Goal: Task Accomplishment & Management: Understand process/instructions

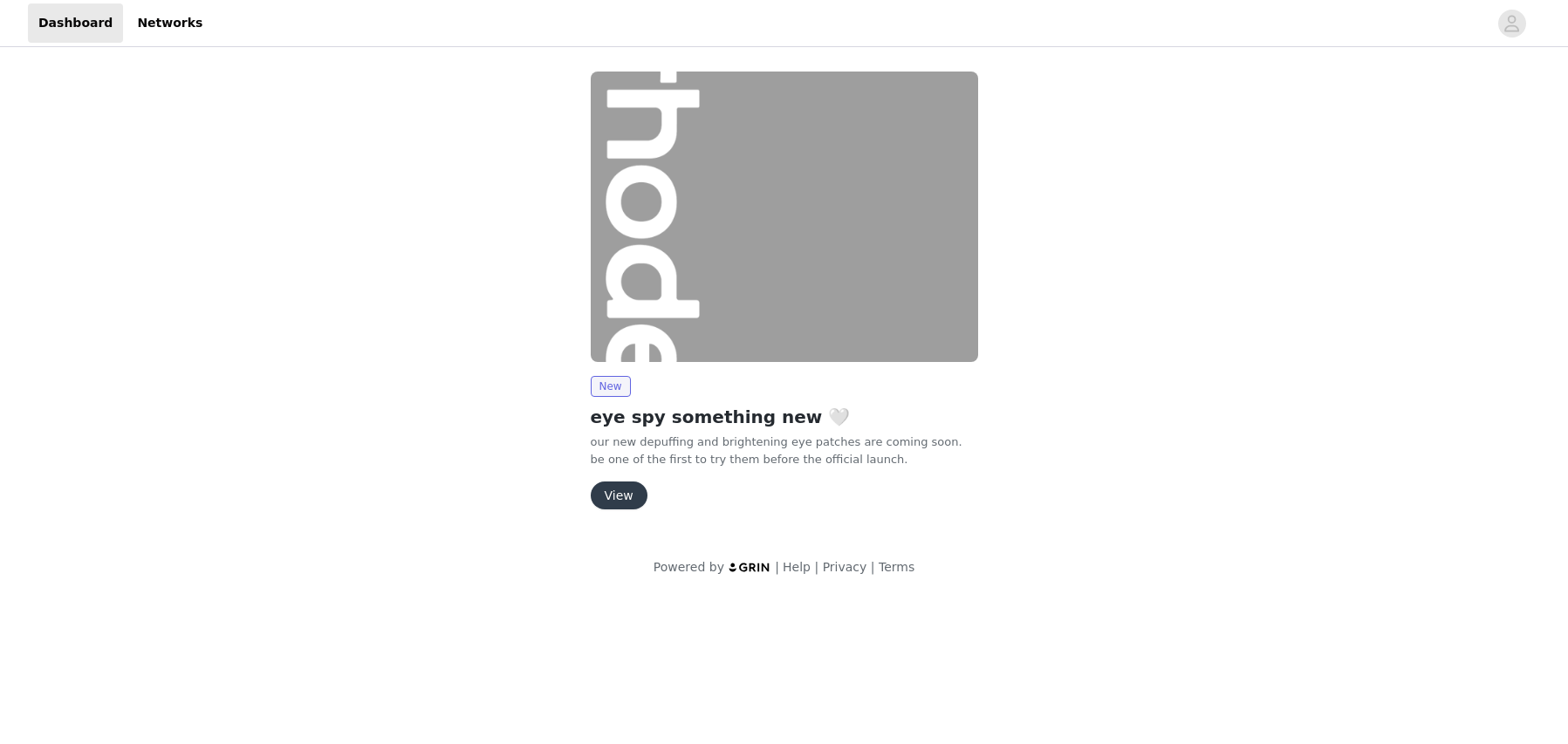
click at [612, 493] on button "View" at bounding box center [619, 495] width 57 height 28
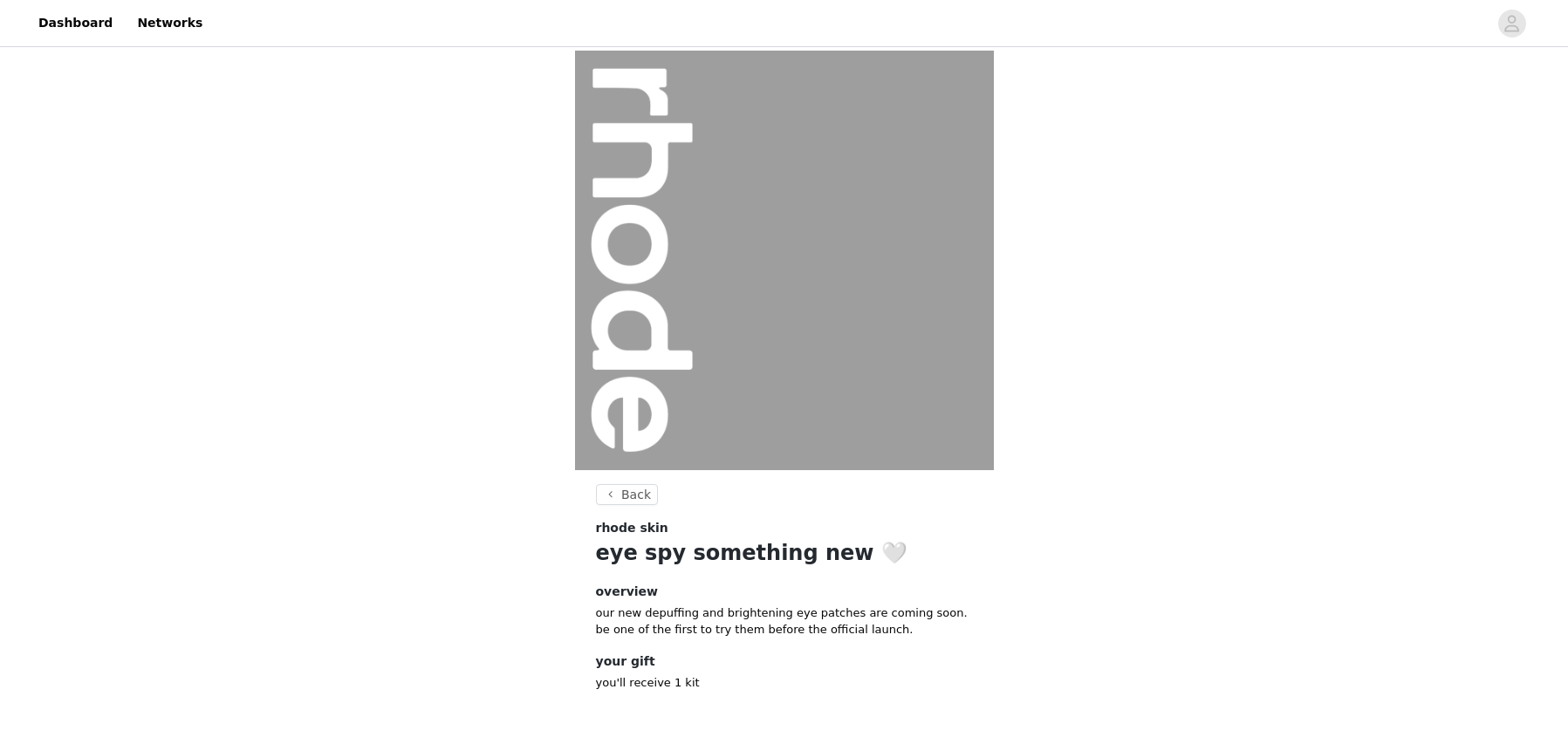
scroll to position [66, 0]
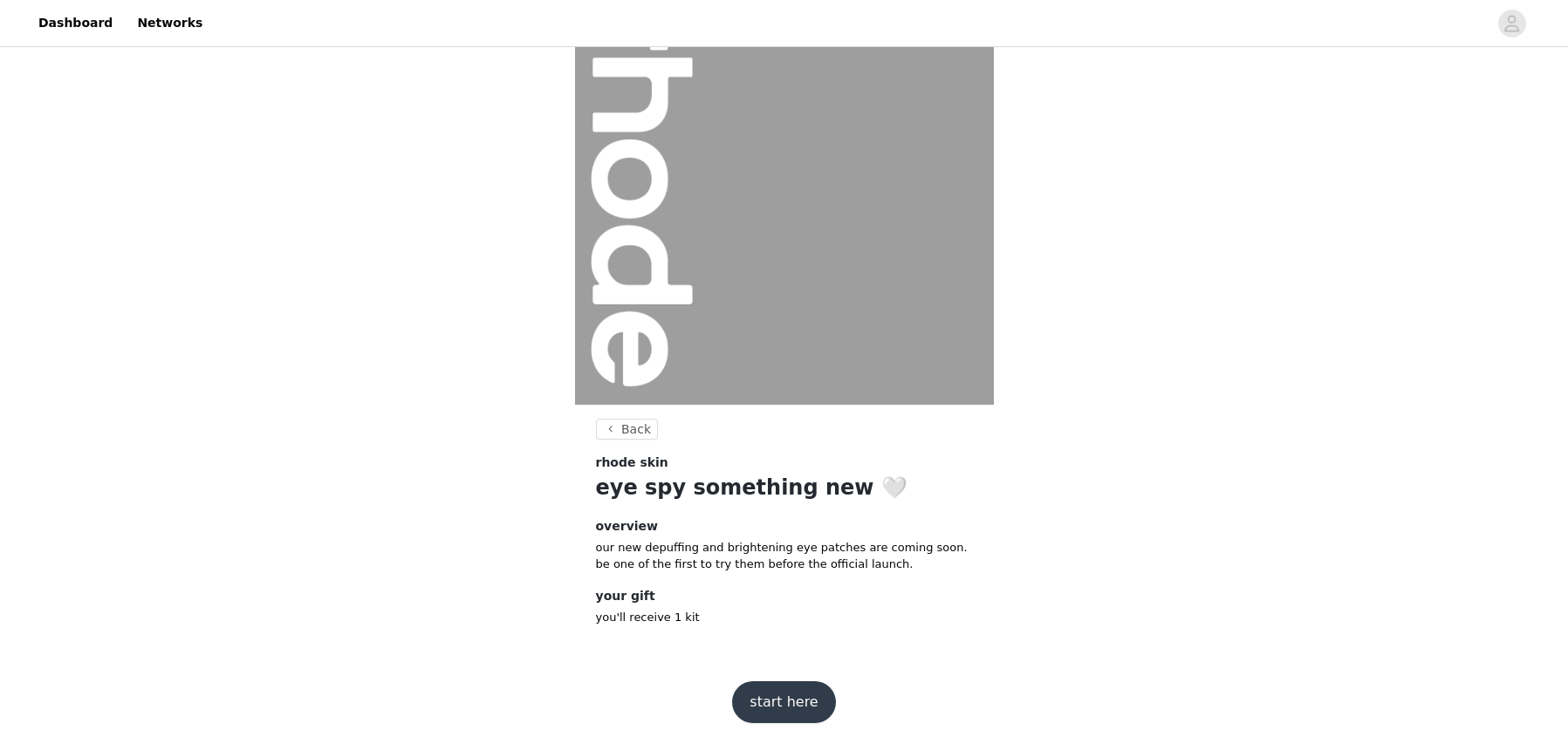
click at [790, 710] on button "start here" at bounding box center [784, 702] width 103 height 42
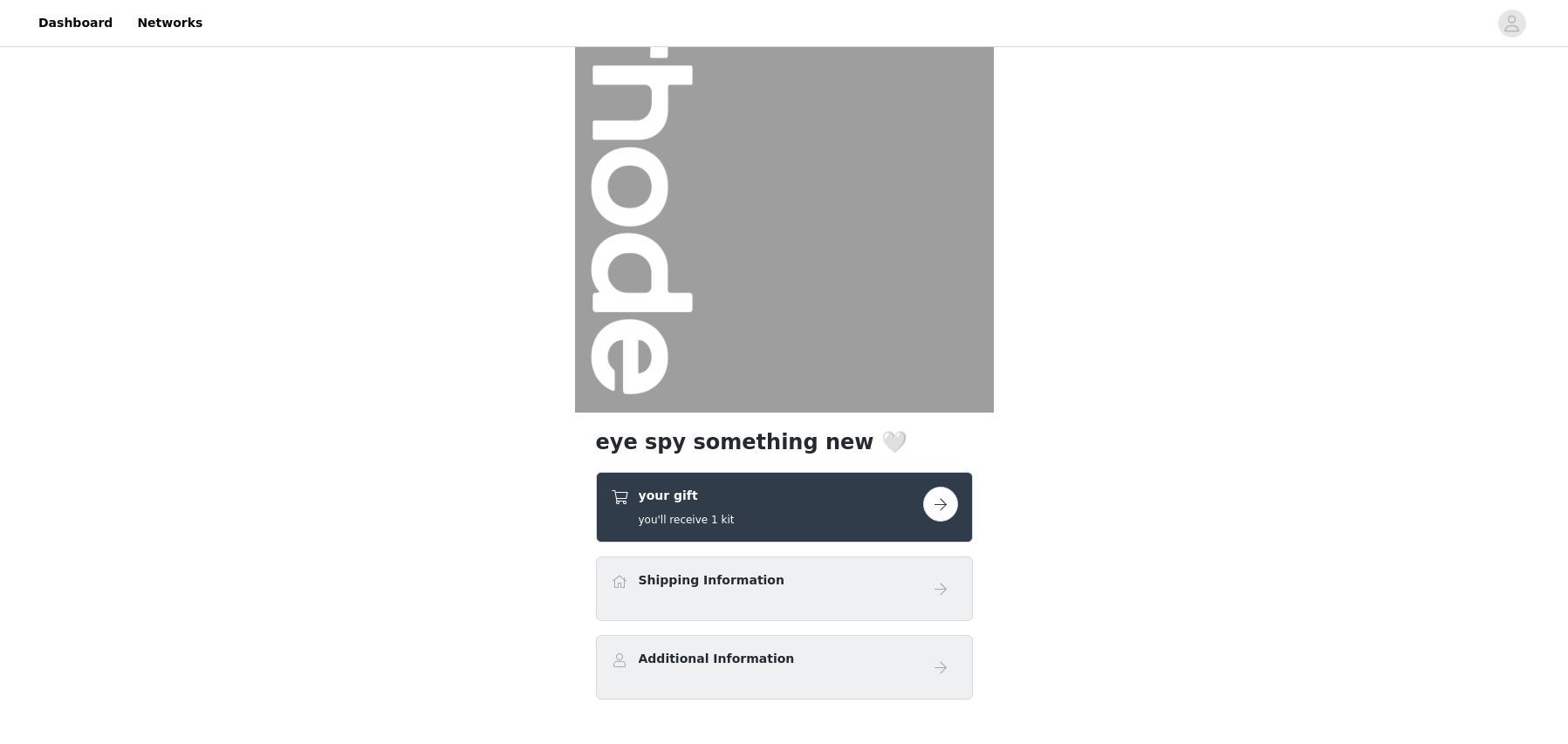
scroll to position [161, 0]
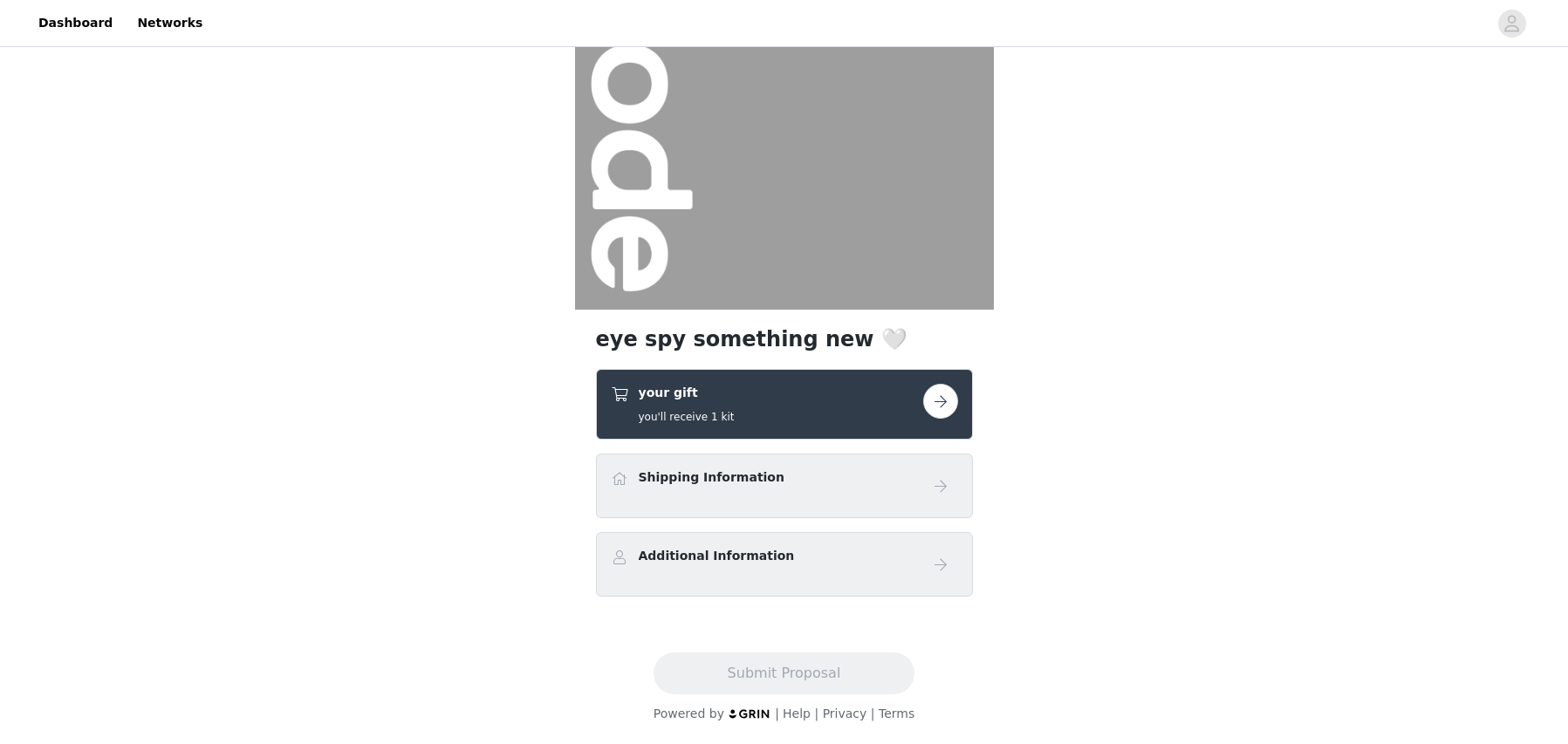
click at [811, 378] on div "your gift you'll receive 1 kit" at bounding box center [784, 404] width 377 height 71
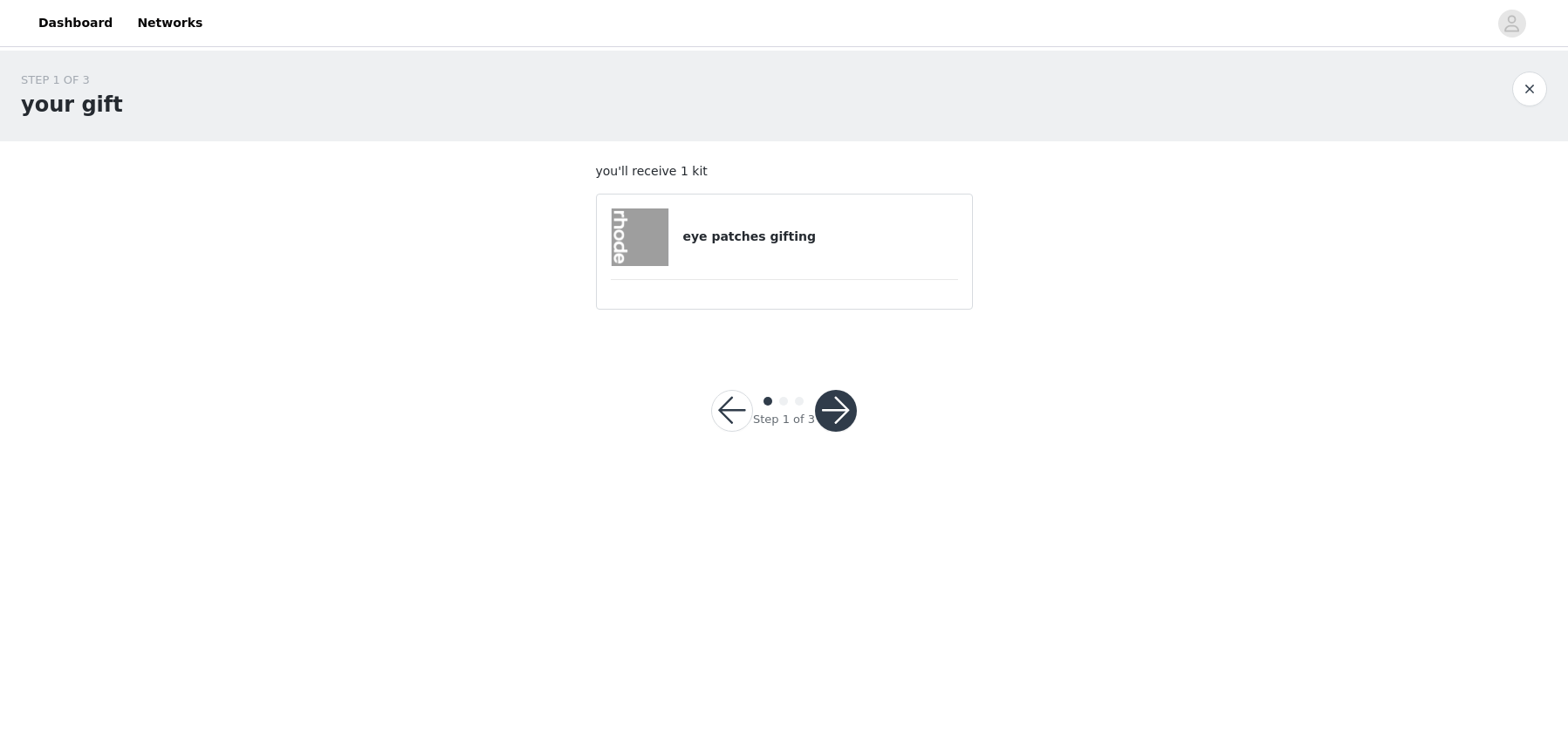
click at [831, 414] on button "button" at bounding box center [835, 411] width 42 height 42
